Goal: Task Accomplishment & Management: Manage account settings

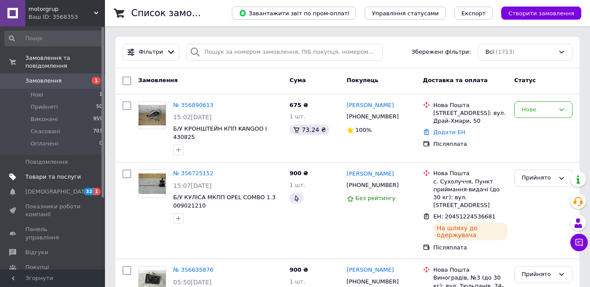
click at [45, 173] on span "Товари та послуги" at bounding box center [53, 177] width 56 height 8
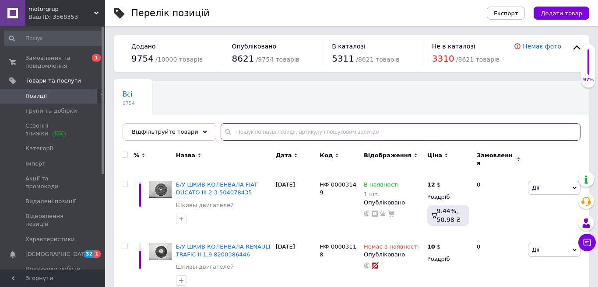
click at [257, 131] on input "text" at bounding box center [400, 131] width 360 height 17
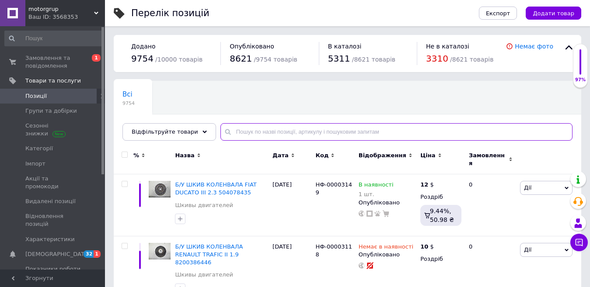
click at [254, 134] on input "text" at bounding box center [396, 131] width 352 height 17
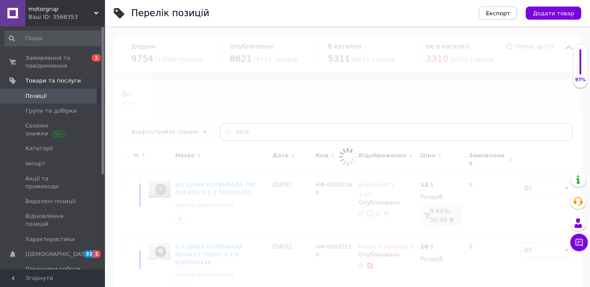
type input "6418"
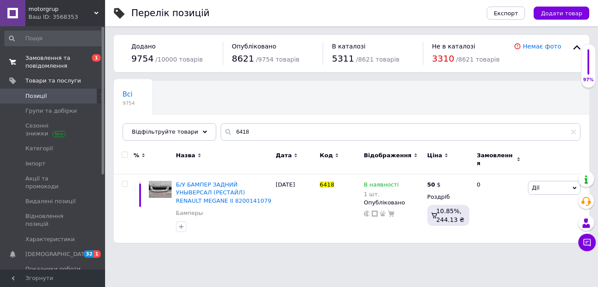
click at [53, 63] on span "Замовлення та повідомлення" at bounding box center [53, 62] width 56 height 16
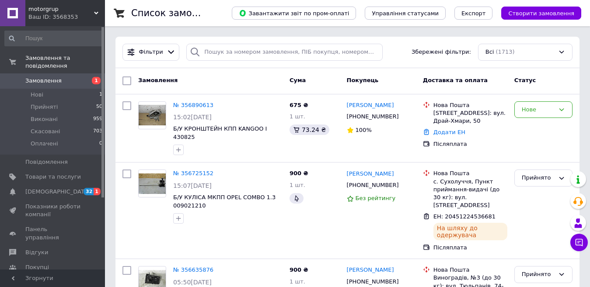
click at [38, 77] on span "Замовлення" at bounding box center [43, 81] width 36 height 8
